Goal: Information Seeking & Learning: Learn about a topic

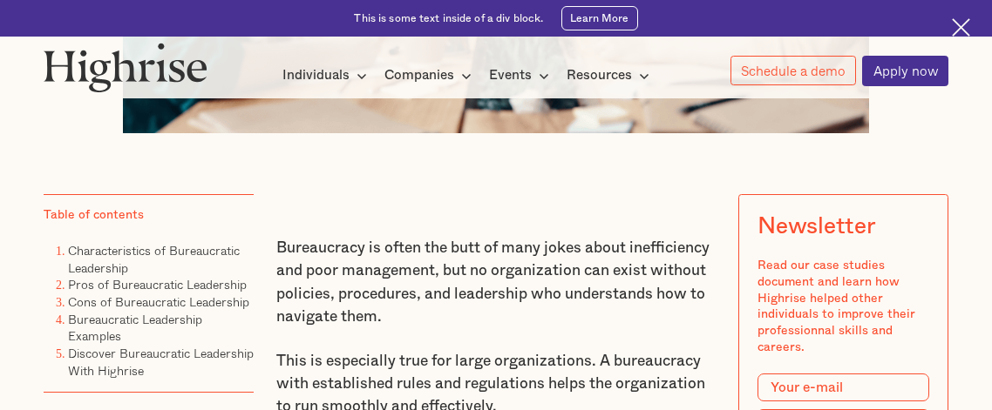
scroll to position [862, 0]
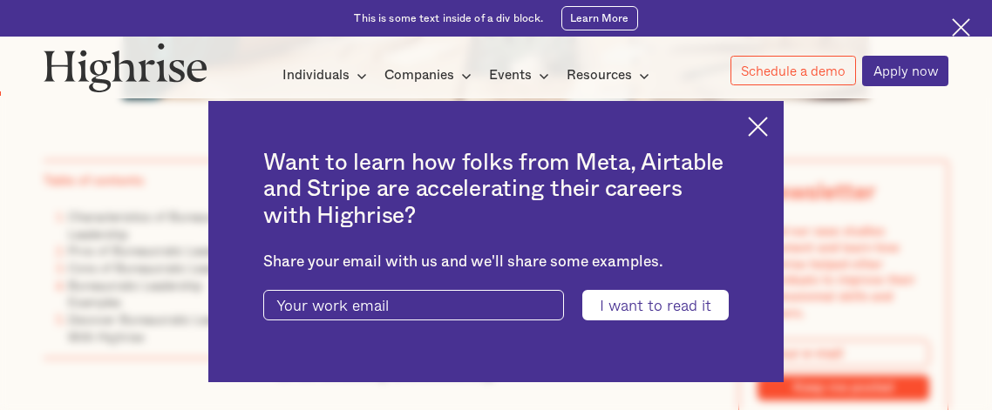
click at [762, 122] on img at bounding box center [758, 127] width 20 height 20
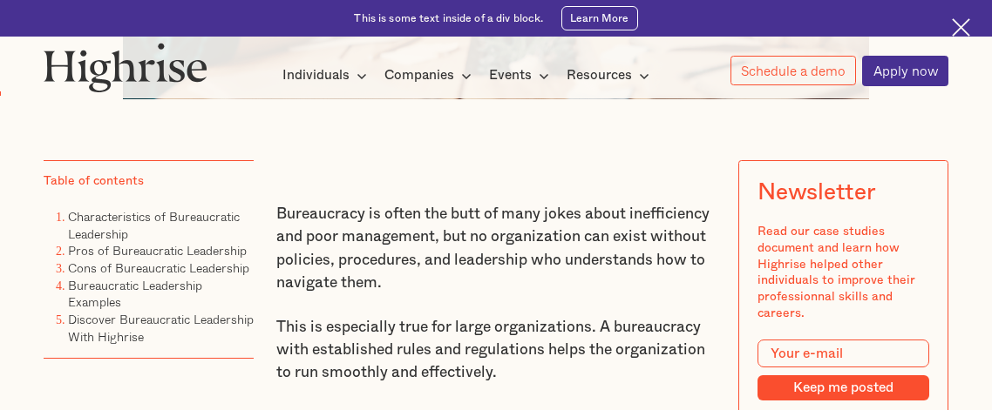
click at [959, 25] on img at bounding box center [961, 27] width 18 height 18
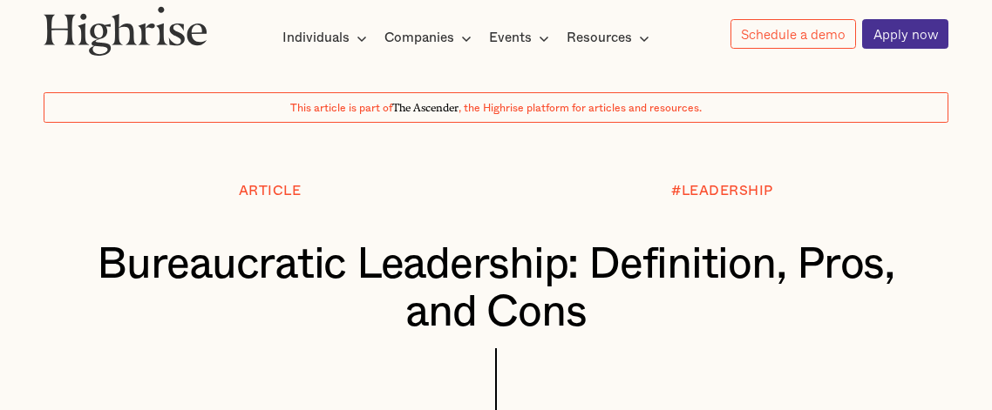
scroll to position [82, 0]
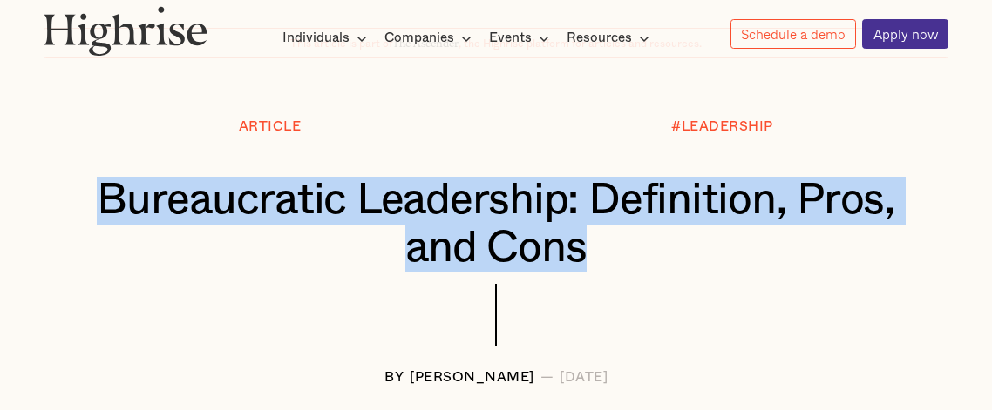
drag, startPoint x: 160, startPoint y: 197, endPoint x: 633, endPoint y: 266, distance: 477.3
click at [633, 266] on h1 "Bureaucratic Leadership: Definition, Pros, and Cons" at bounding box center [496, 225] width 829 height 96
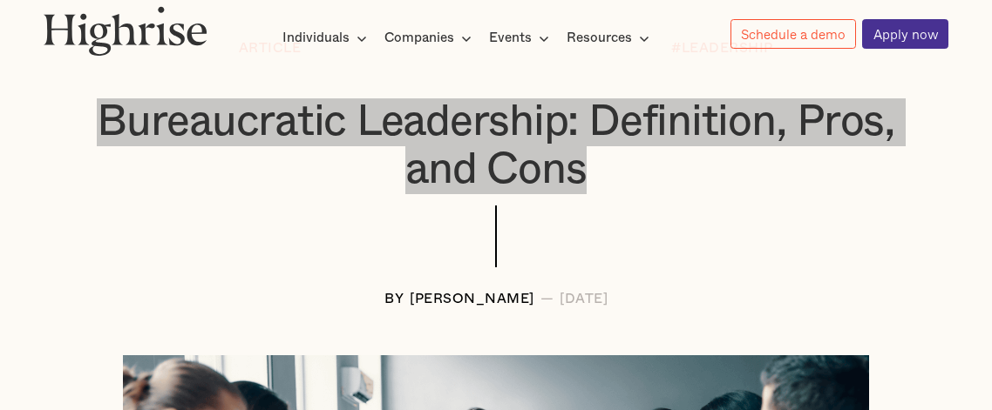
scroll to position [164, 0]
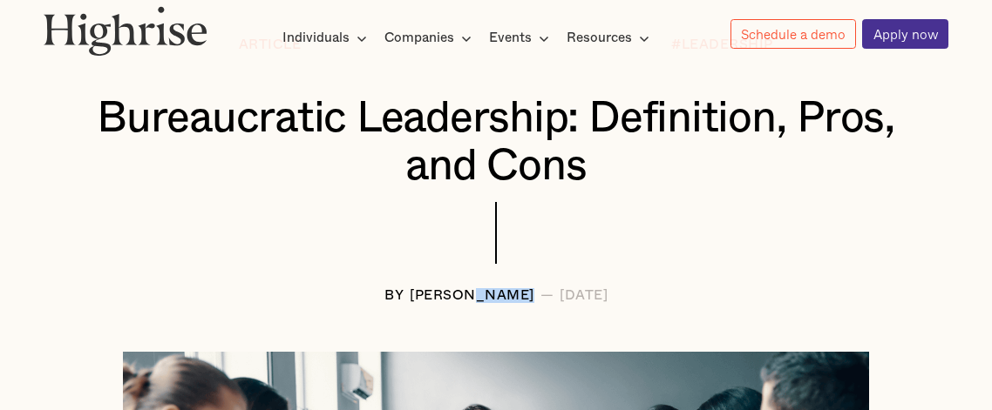
drag, startPoint x: 488, startPoint y: 295, endPoint x: 433, endPoint y: 296, distance: 54.9
click at [433, 296] on div "[PERSON_NAME]" at bounding box center [472, 295] width 125 height 15
drag, startPoint x: 433, startPoint y: 296, endPoint x: 489, endPoint y: 334, distance: 67.2
click at [433, 296] on div "[PERSON_NAME]" at bounding box center [472, 295] width 125 height 15
copy div "Langat"
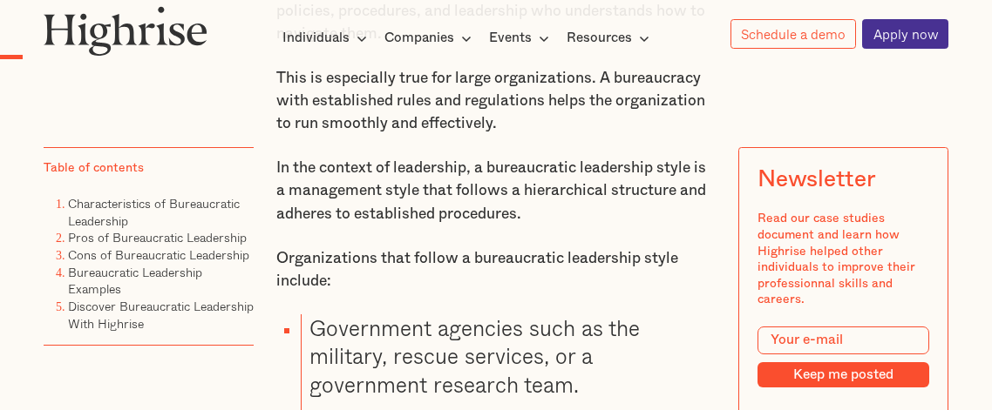
scroll to position [1084, 0]
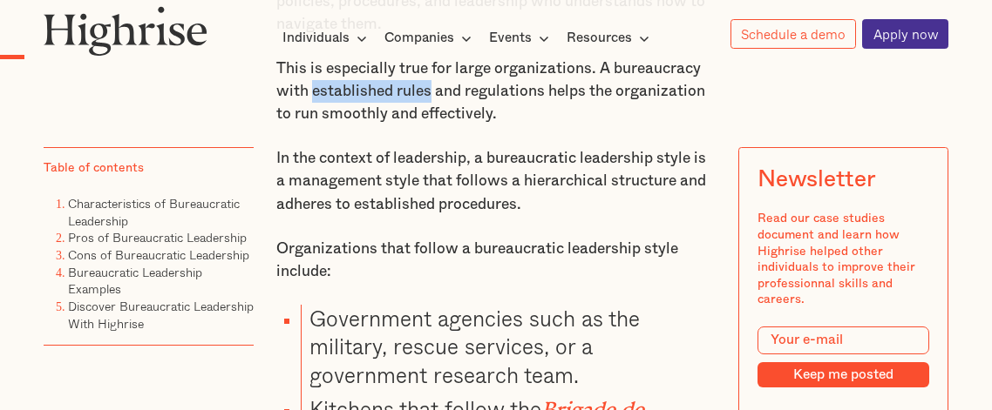
drag, startPoint x: 311, startPoint y: 91, endPoint x: 430, endPoint y: 98, distance: 118.7
click at [430, 98] on p "This is especially true for large organizations. A bureaucracy with established…" at bounding box center [495, 92] width 439 height 69
copy p "established rules"
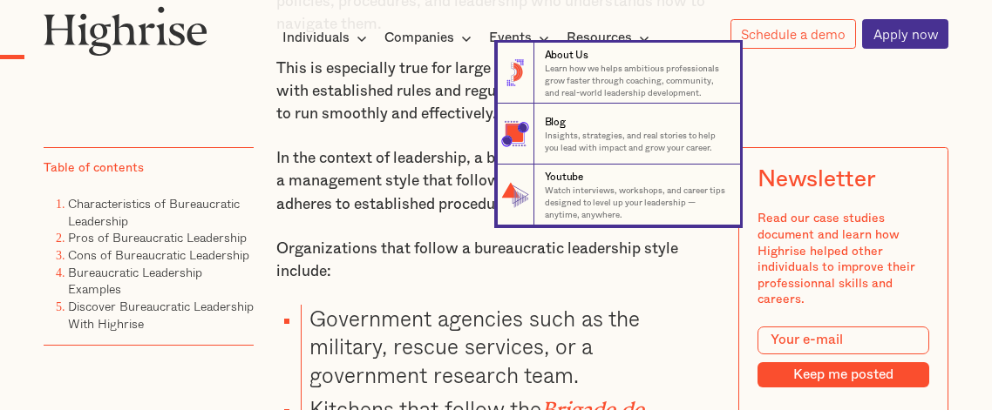
click at [422, 137] on nav "8 About Us Learn how we helps ambitious professionals grow faster through coach…" at bounding box center [496, 134] width 978 height 183
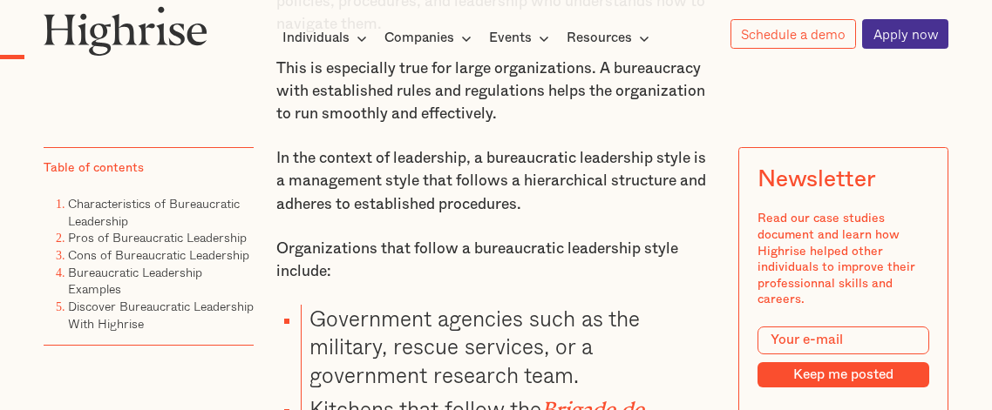
click at [551, 92] on p "This is especially true for large organizations. A bureaucracy with established…" at bounding box center [495, 92] width 439 height 69
click at [614, 94] on p "This is especially true for large organizations. A bureaucracy with established…" at bounding box center [495, 92] width 439 height 69
click at [647, 95] on p "This is especially true for large organizations. A bureaucracy with established…" at bounding box center [495, 92] width 439 height 69
click at [654, 97] on p "This is especially true for large organizations. A bureaucracy with established…" at bounding box center [495, 92] width 439 height 69
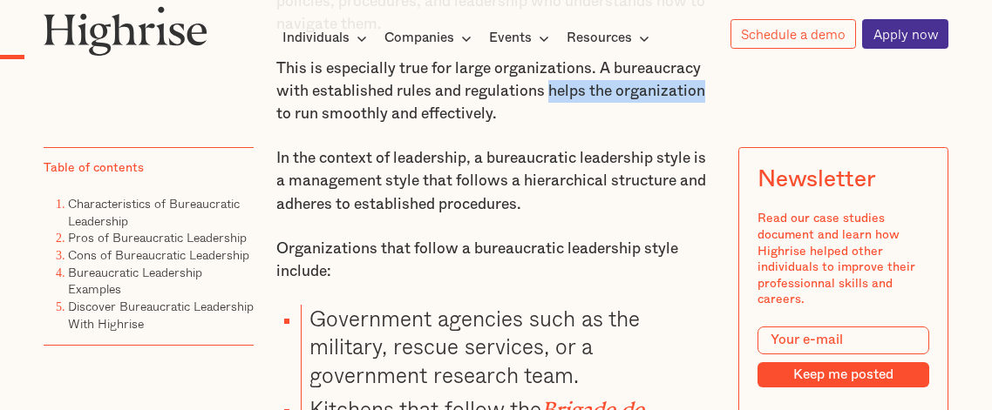
drag, startPoint x: 551, startPoint y: 90, endPoint x: 709, endPoint y: 98, distance: 158.8
click at [709, 98] on p "This is especially true for large organizations. A bureaucracy with established…" at bounding box center [495, 92] width 439 height 69
copy p "helps the organization"
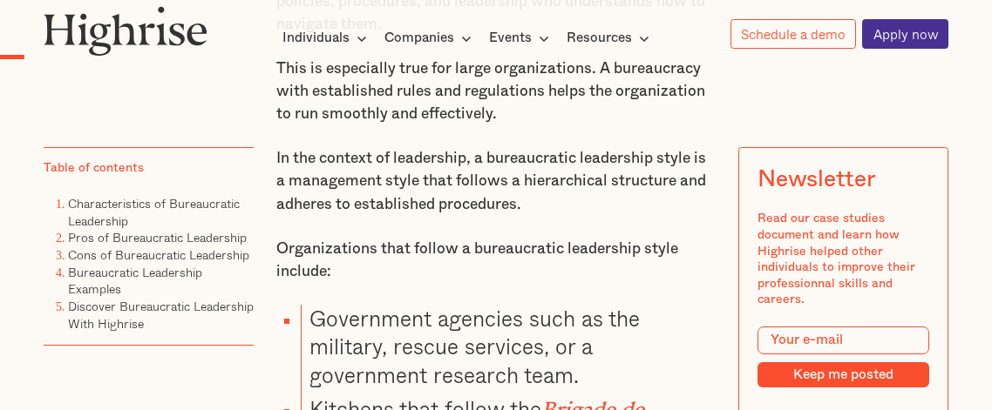
click at [296, 113] on p "This is especially true for large organizations. A bureaucracy with established…" at bounding box center [495, 92] width 439 height 69
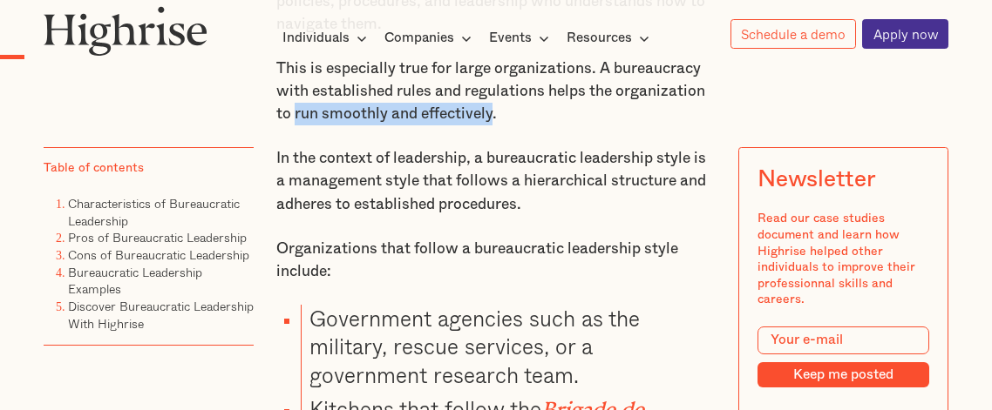
drag, startPoint x: 294, startPoint y: 111, endPoint x: 494, endPoint y: 122, distance: 200.7
click at [490, 114] on p "This is especially true for large organizations. A bureaucracy with established…" at bounding box center [495, 92] width 439 height 69
copy p "run smoothly and effectively"
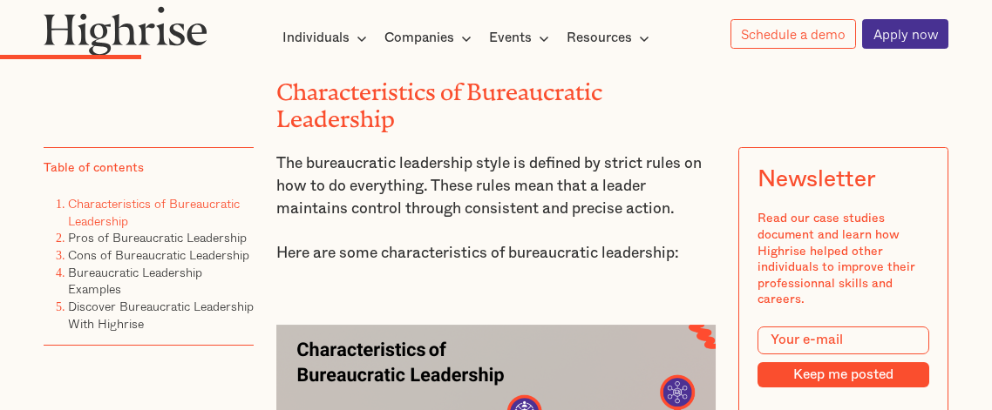
scroll to position [2240, 0]
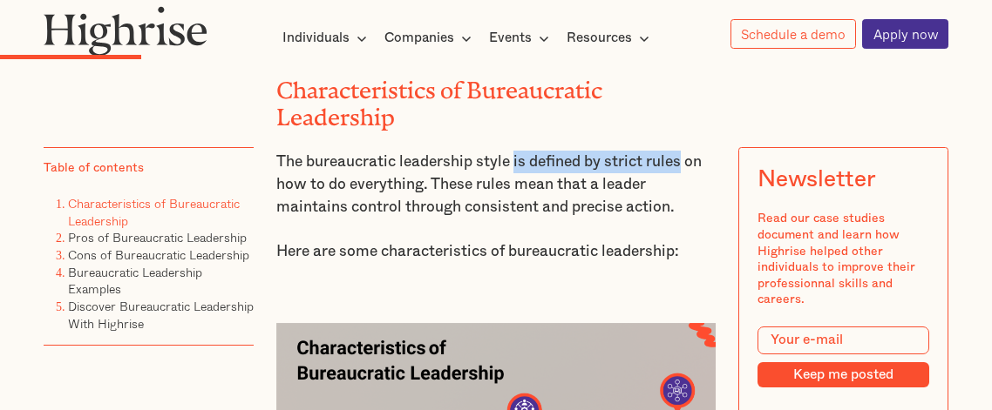
drag, startPoint x: 515, startPoint y: 159, endPoint x: 681, endPoint y: 165, distance: 165.6
click at [681, 165] on p "The bureaucratic leadership style is defined by strict rules on how to do every…" at bounding box center [495, 185] width 439 height 69
copy p "is defined by strict rules"
click at [613, 179] on p "The bureaucratic leadership style is defined by strict rules on how to do every…" at bounding box center [495, 185] width 439 height 69
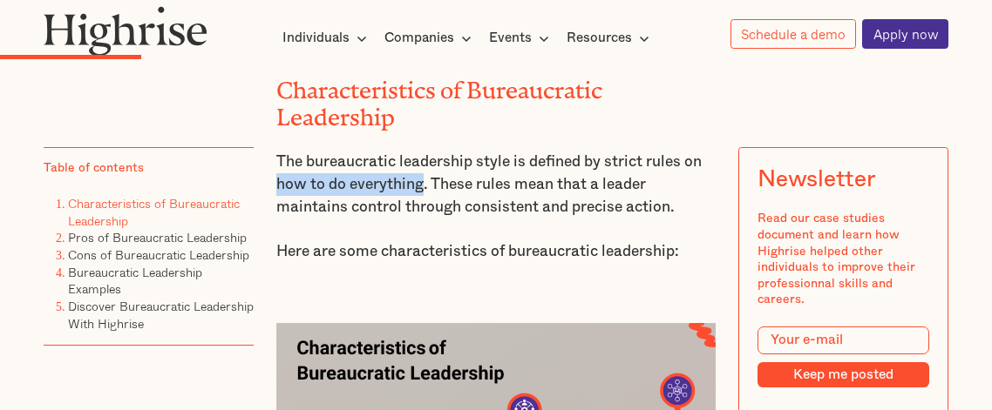
drag, startPoint x: 277, startPoint y: 182, endPoint x: 422, endPoint y: 187, distance: 144.7
click at [422, 187] on p "The bureaucratic leadership style is defined by strict rules on how to do every…" at bounding box center [495, 185] width 439 height 69
copy p "how to do everything"
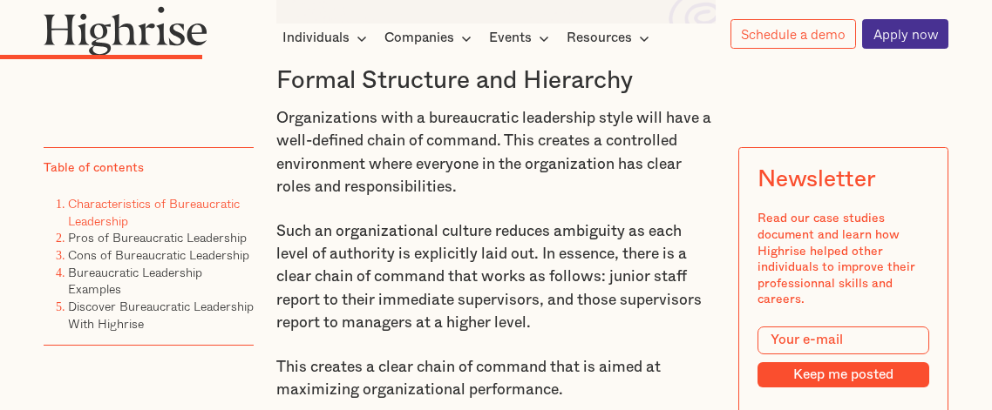
scroll to position [2860, 0]
